Goal: Find specific page/section: Find specific page/section

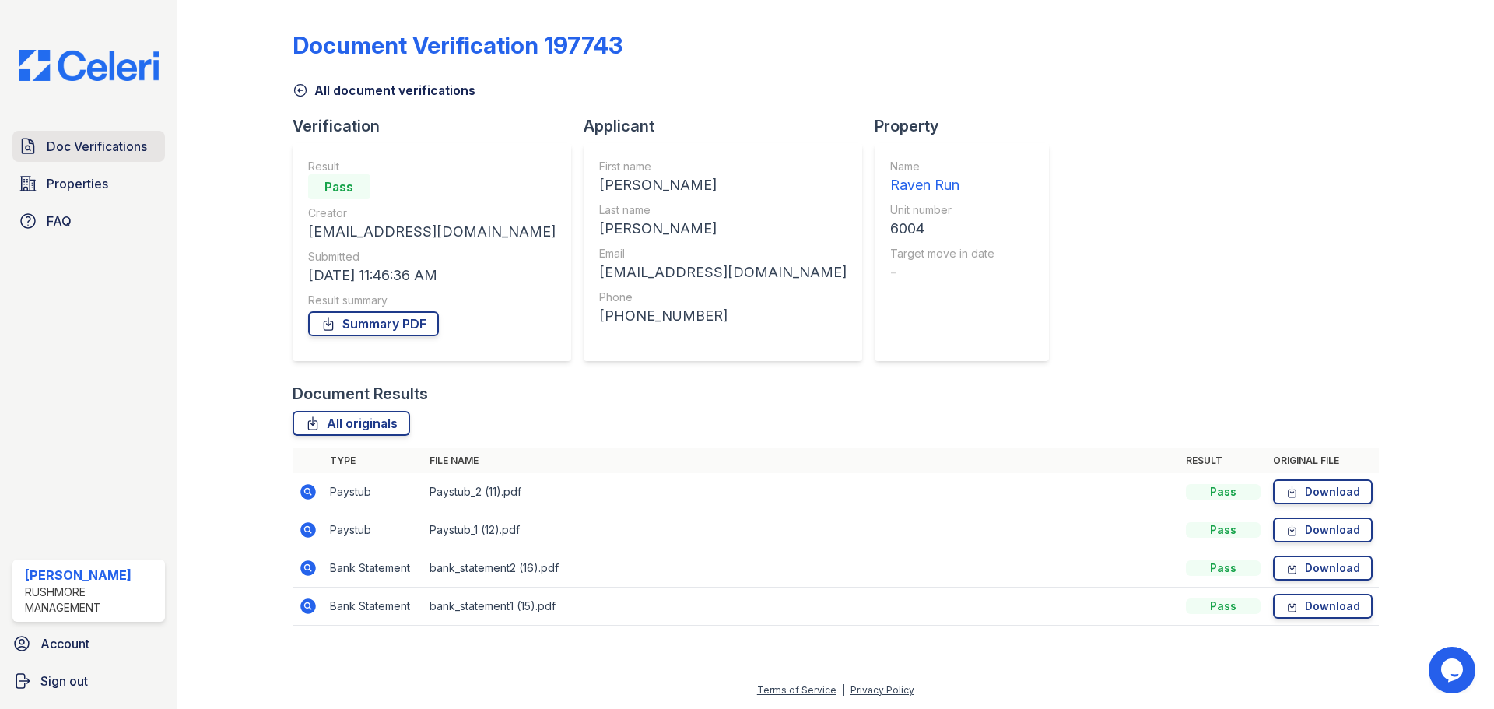
click at [92, 152] on span "Doc Verifications" at bounding box center [97, 146] width 100 height 19
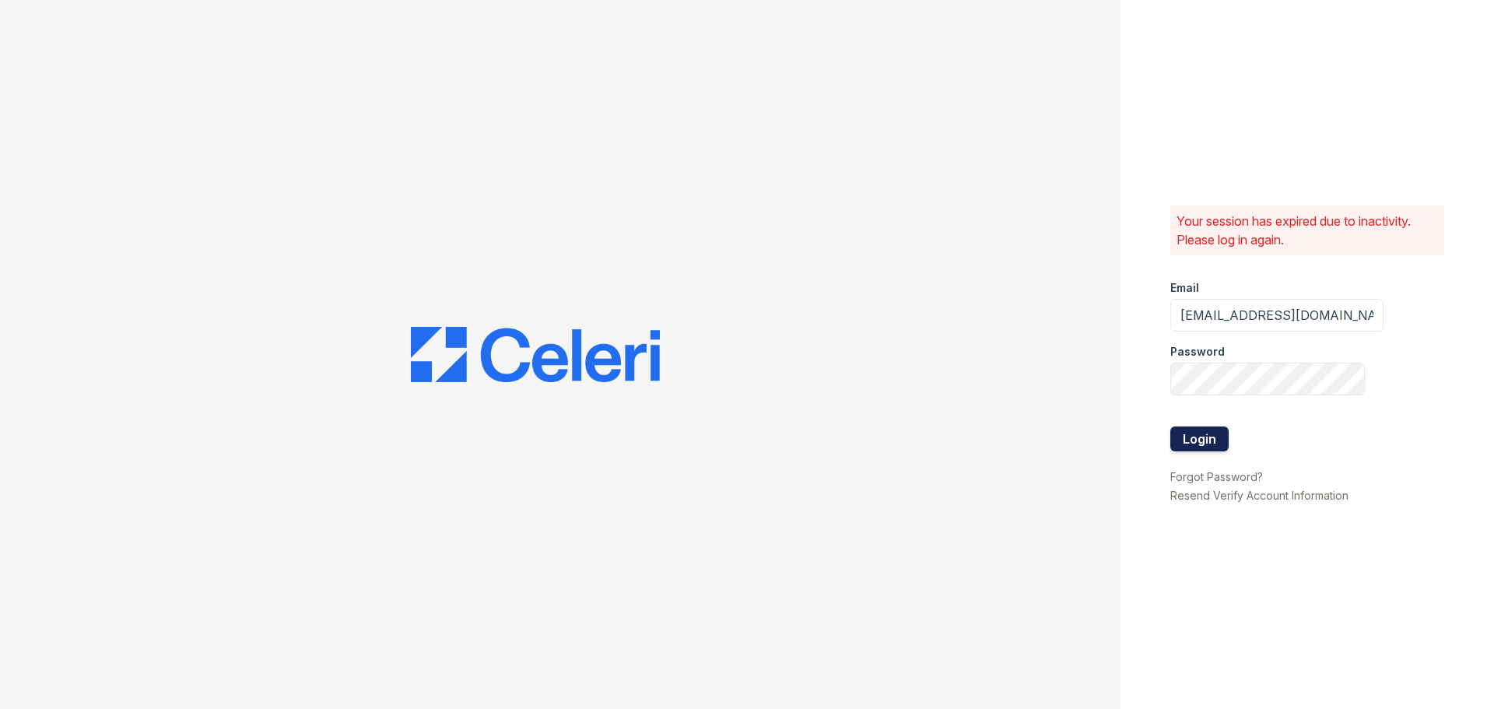
click at [1194, 441] on button "Login" at bounding box center [1199, 438] width 58 height 25
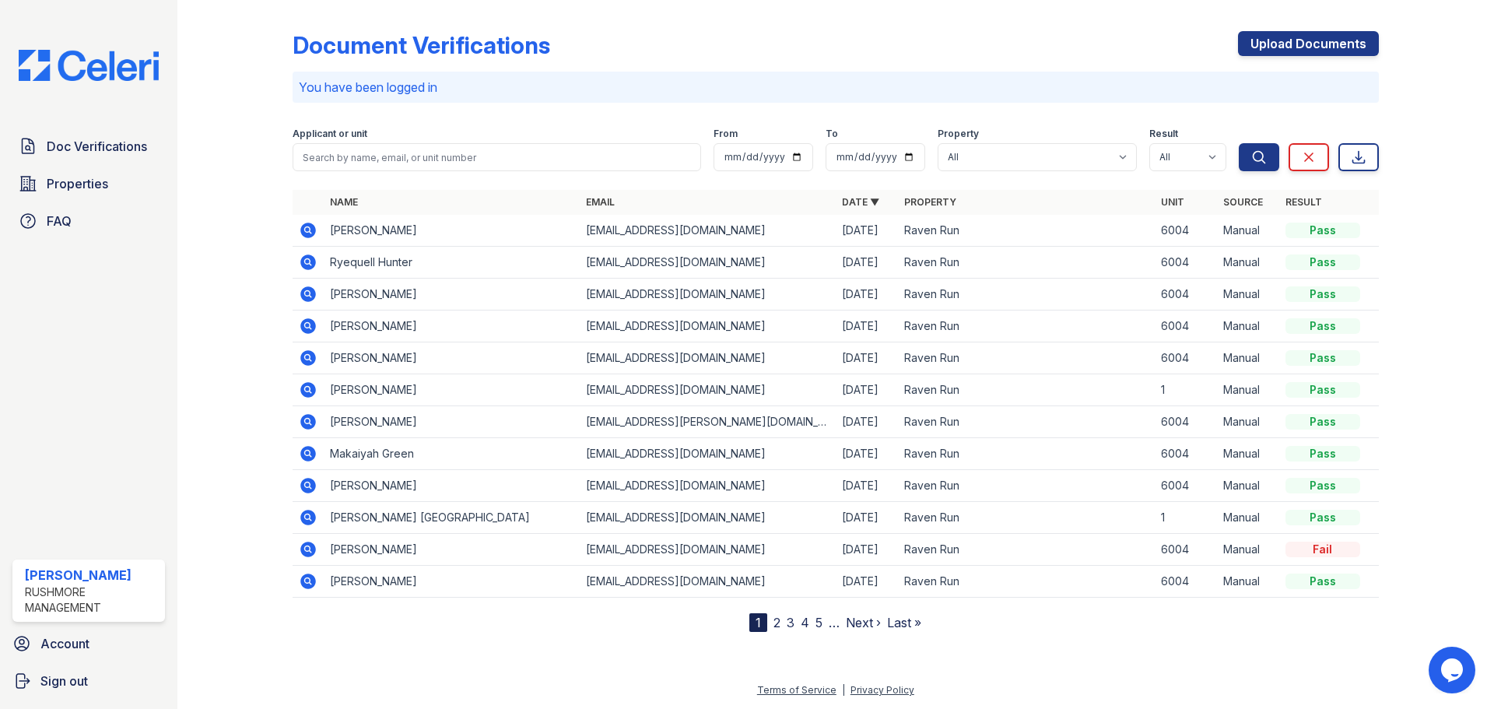
click at [859, 627] on link "Next ›" at bounding box center [863, 623] width 35 height 16
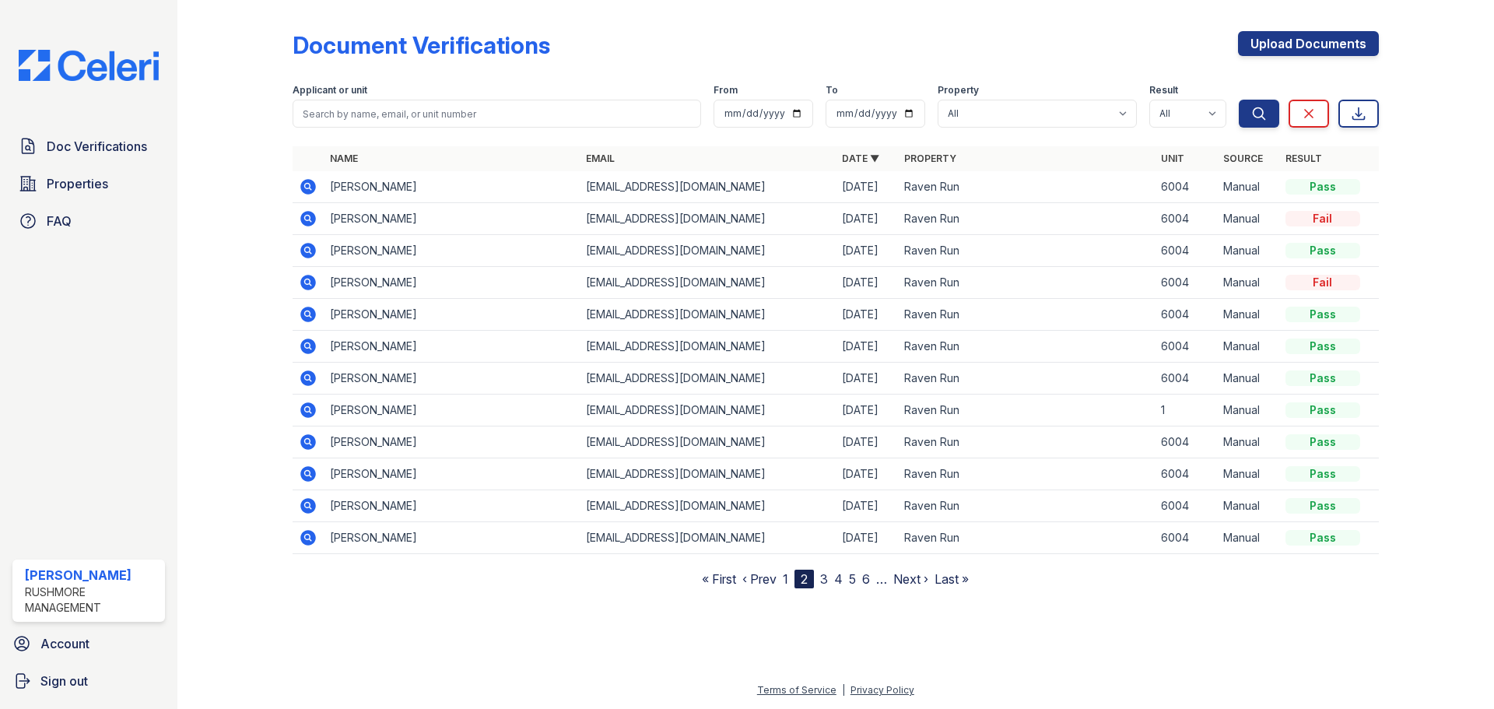
click at [910, 581] on link "Next ›" at bounding box center [910, 579] width 35 height 16
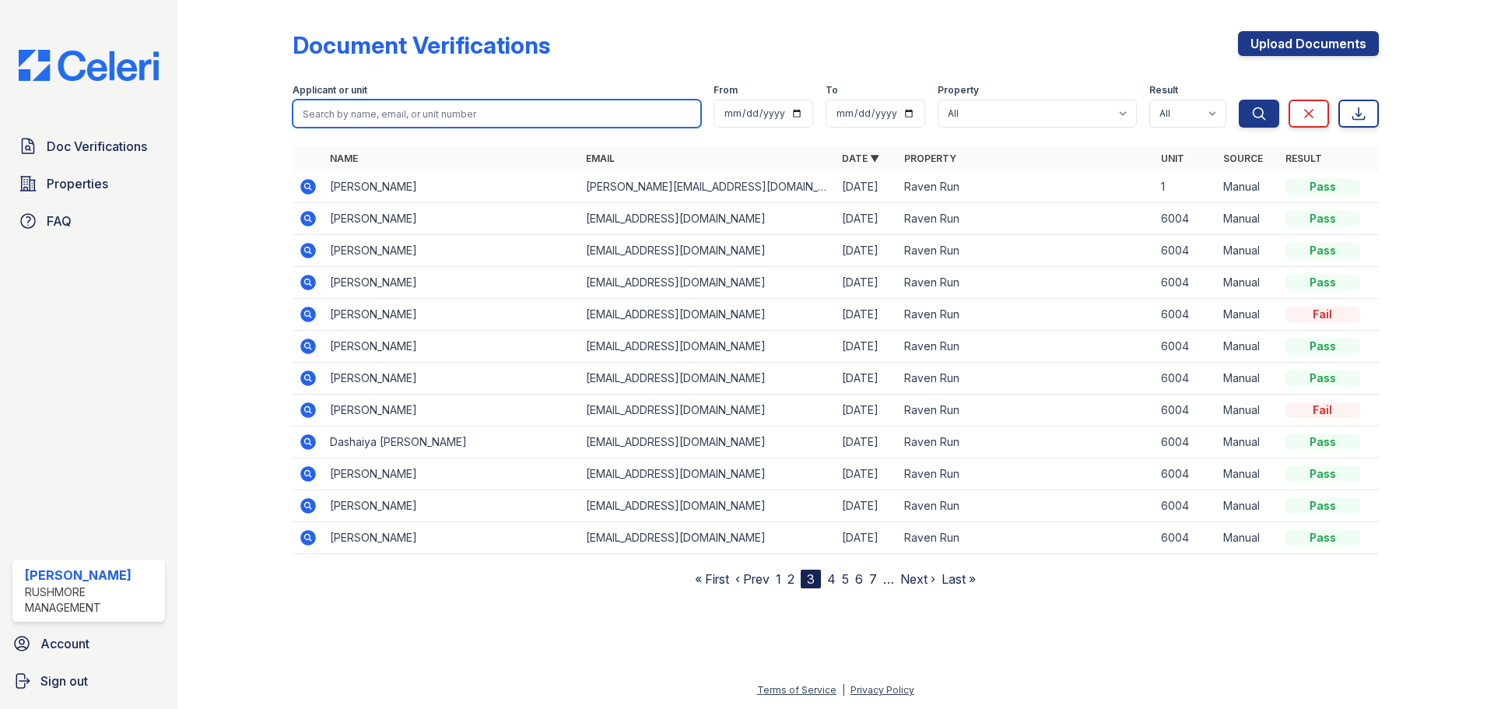
click at [421, 121] on input "search" at bounding box center [497, 114] width 409 height 28
type input "[PERSON_NAME]"
click at [1239, 100] on button "Search" at bounding box center [1259, 114] width 40 height 28
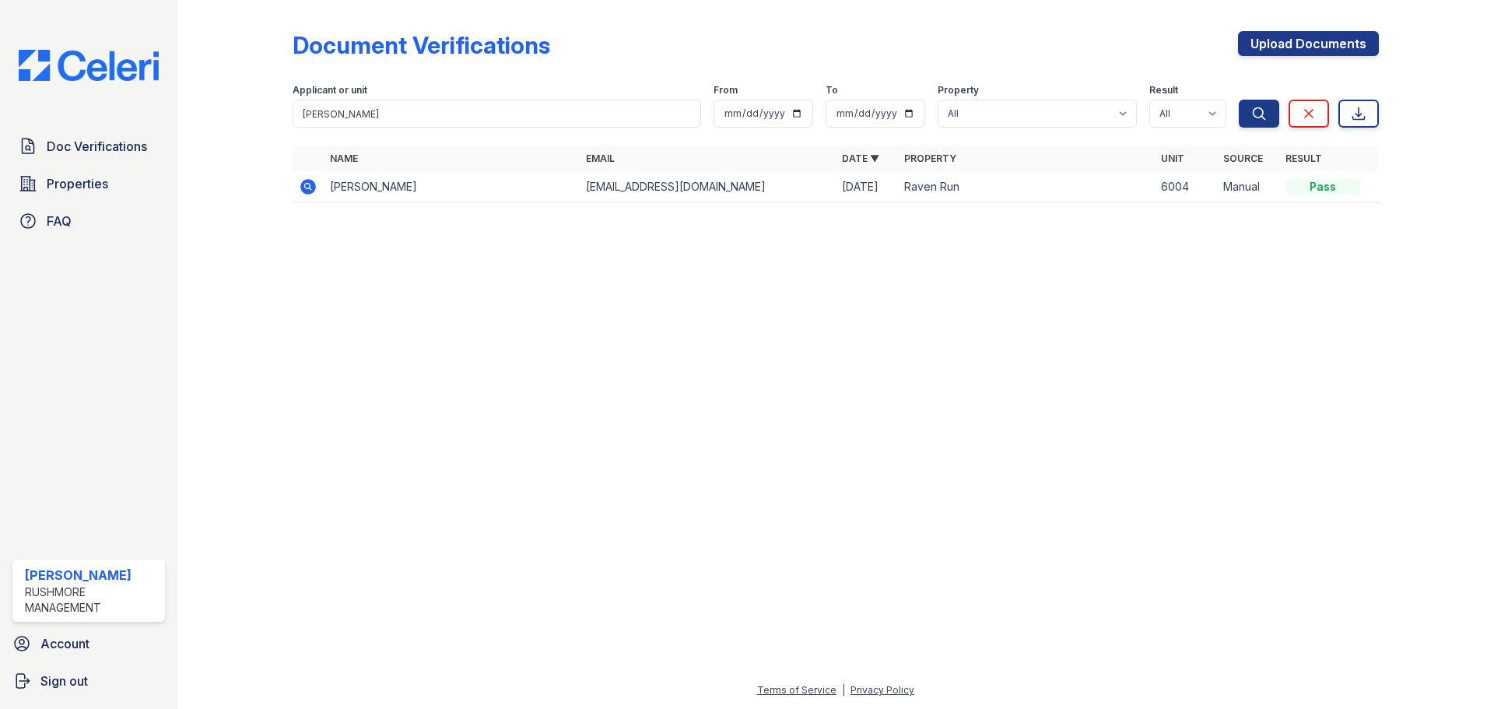
click at [310, 191] on icon at bounding box center [308, 187] width 16 height 16
